Goal: Information Seeking & Learning: Learn about a topic

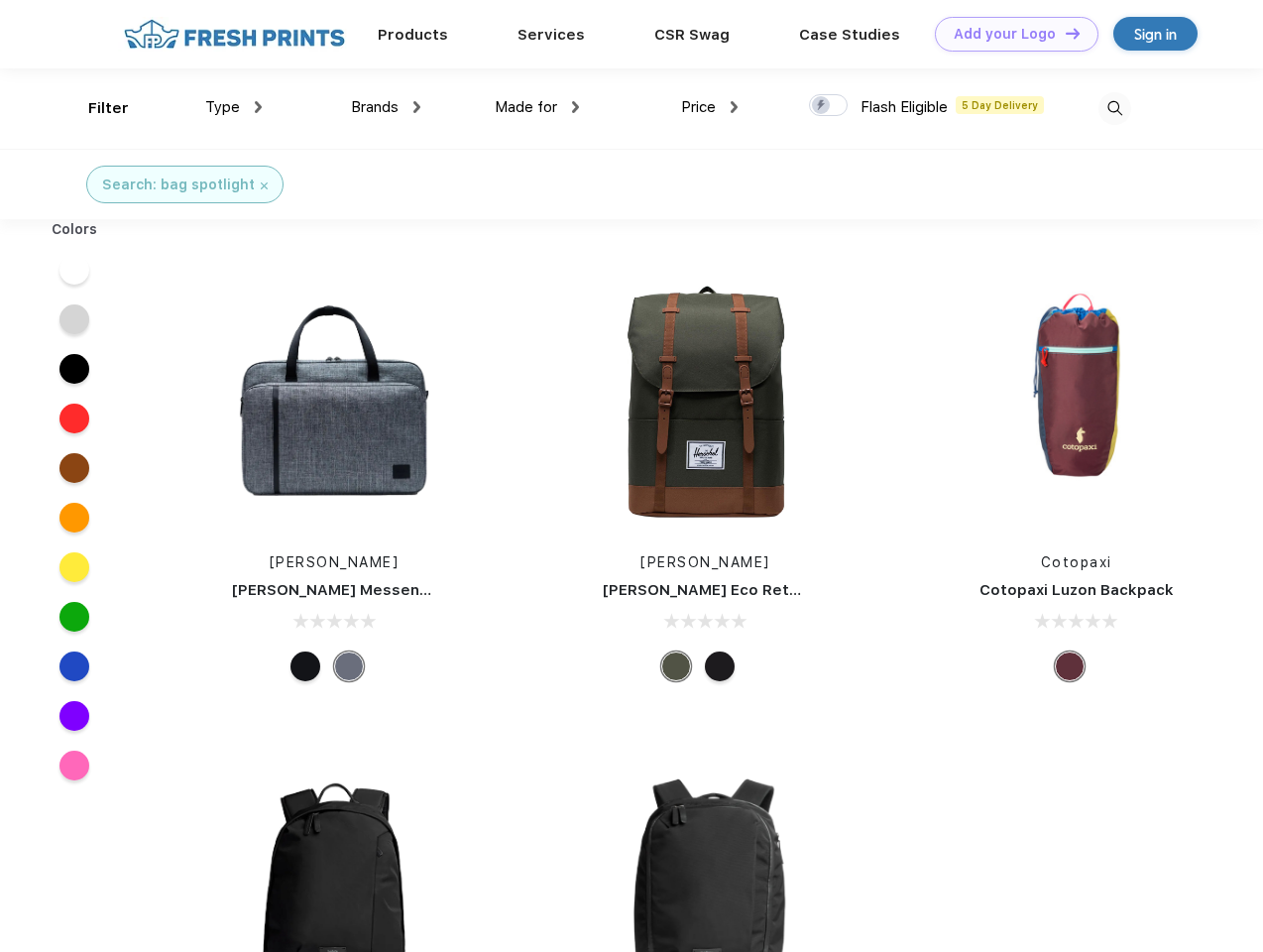
scroll to position [1, 0]
click at [1010, 34] on link "Add your Logo Design Tool" at bounding box center [1017, 34] width 164 height 35
click at [0, 0] on div "Design Tool" at bounding box center [0, 0] width 0 height 0
click at [1064, 33] on link "Add your Logo Design Tool" at bounding box center [1017, 34] width 164 height 35
click at [95, 108] on div "Filter" at bounding box center [108, 108] width 41 height 23
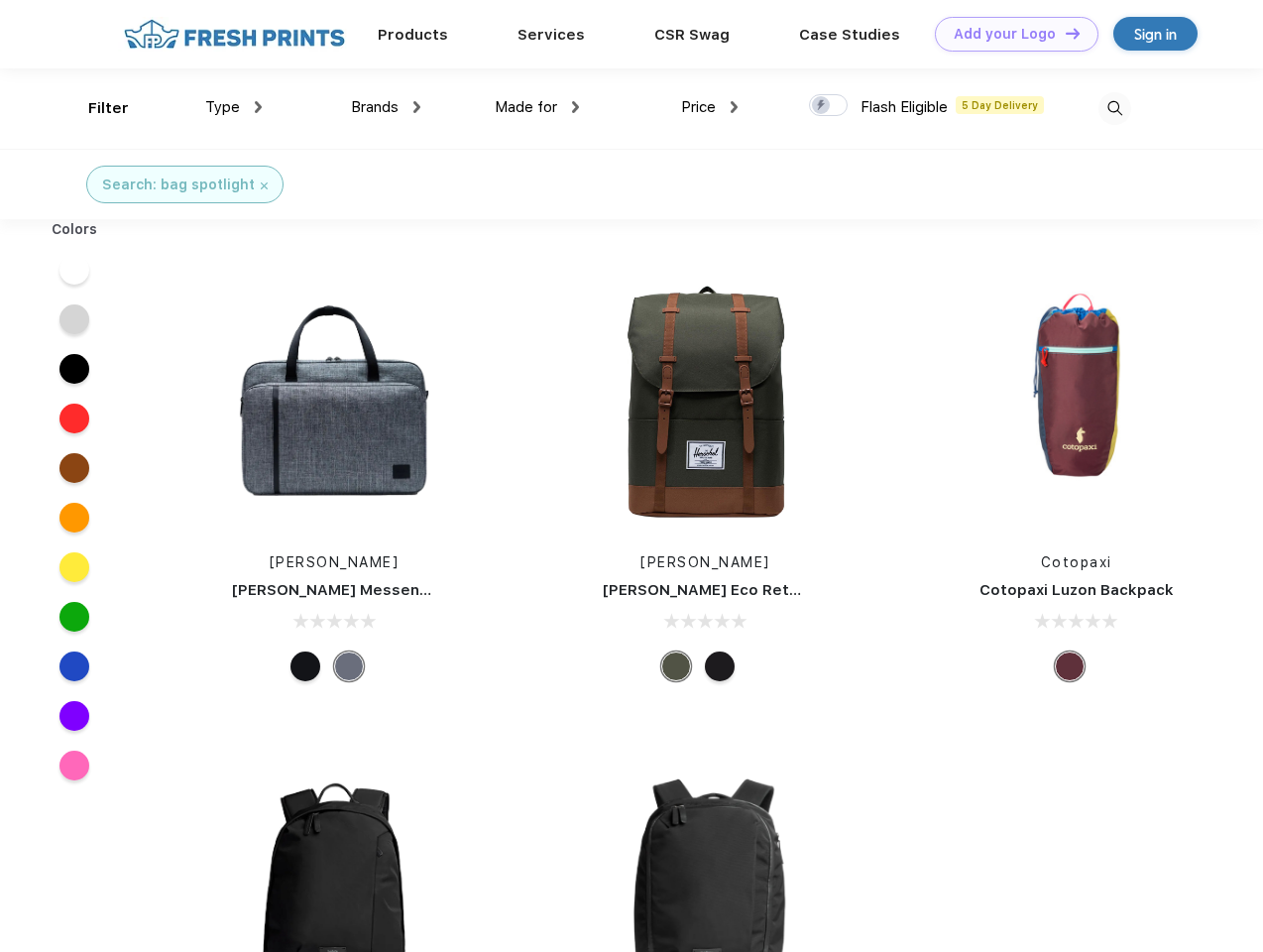
click at [234, 107] on span "Type" at bounding box center [222, 107] width 35 height 18
click at [386, 107] on span "Brands" at bounding box center [375, 107] width 48 height 18
click at [537, 107] on span "Made for" at bounding box center [525, 107] width 63 height 18
click at [710, 107] on span "Price" at bounding box center [698, 107] width 35 height 18
click at [829, 106] on div at bounding box center [828, 105] width 39 height 22
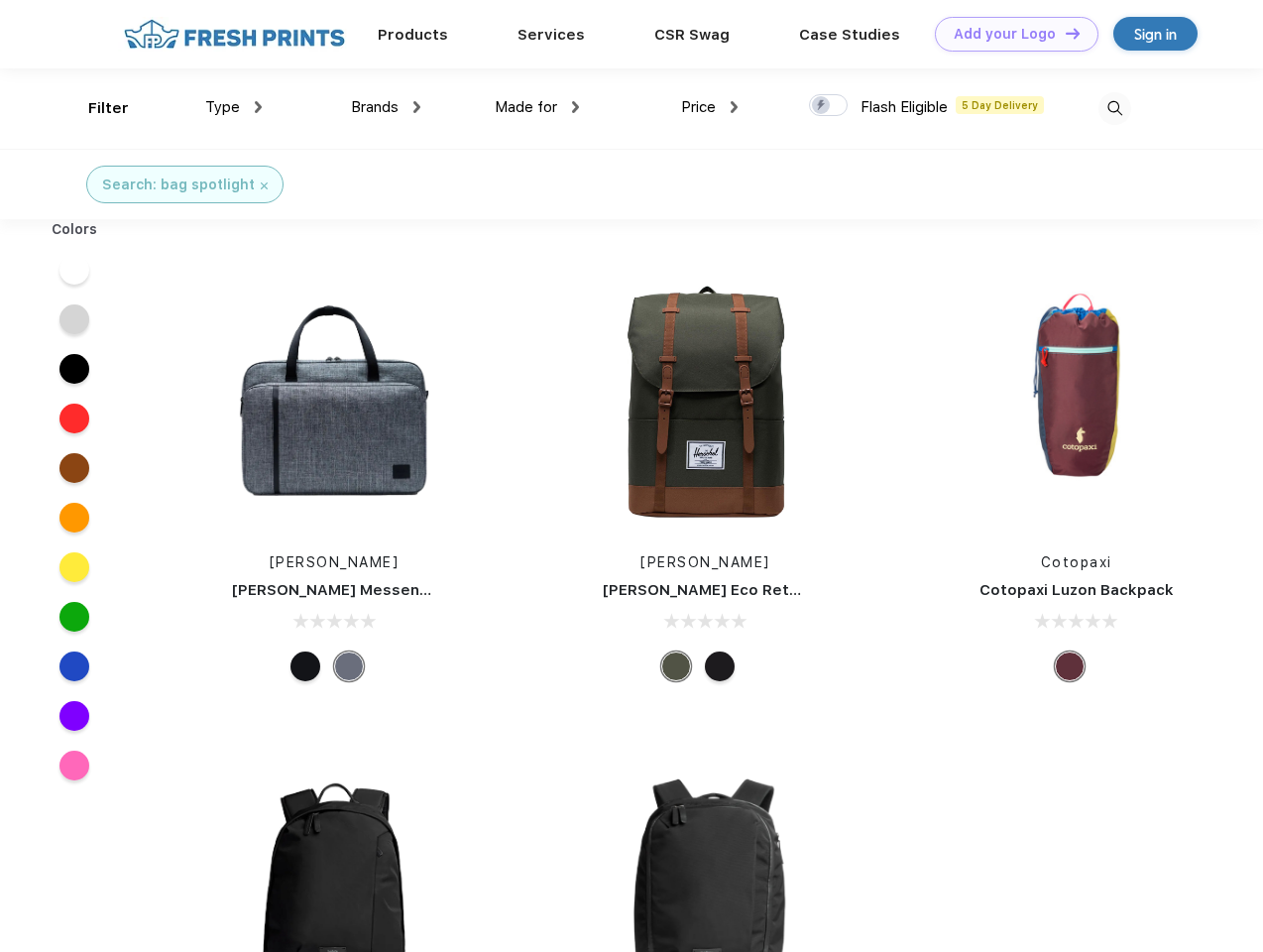
click at [822, 106] on input "checkbox" at bounding box center [815, 99] width 13 height 13
click at [1115, 108] on img at bounding box center [1115, 108] width 33 height 33
